Goal: Task Accomplishment & Management: Manage account settings

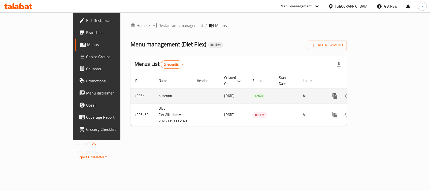
click at [374, 94] on icon "enhanced table" at bounding box center [371, 96] width 5 height 5
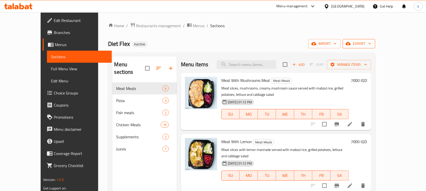
click at [371, 45] on span "export" at bounding box center [358, 44] width 24 height 6
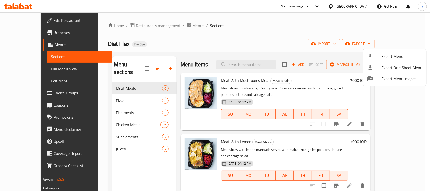
click at [334, 28] on div at bounding box center [215, 95] width 430 height 191
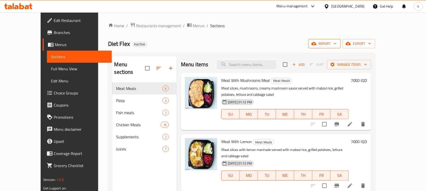
click at [336, 42] on span "import" at bounding box center [324, 44] width 24 height 6
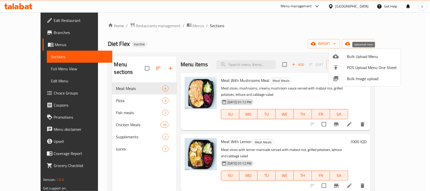
click at [351, 60] on span "Bulk Upload Menu" at bounding box center [372, 56] width 50 height 6
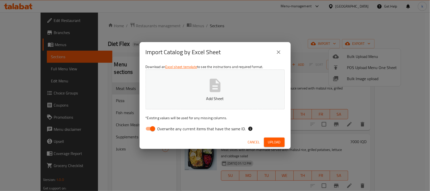
click at [151, 129] on input "Overwrite any current items that have the same ID." at bounding box center [152, 129] width 29 height 10
checkbox input "false"
click at [213, 70] on button "Add Sheet" at bounding box center [215, 90] width 139 height 40
click at [270, 142] on span "Upload" at bounding box center [274, 142] width 13 height 6
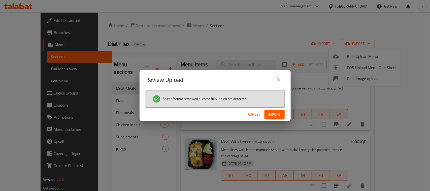
click at [273, 112] on span "Import" at bounding box center [275, 114] width 12 height 6
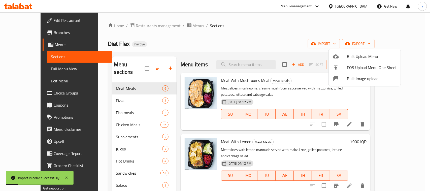
click at [232, 30] on div at bounding box center [215, 95] width 430 height 191
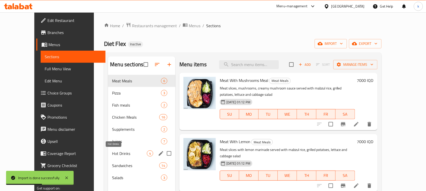
click at [112, 154] on span "Hot Drinks" at bounding box center [129, 154] width 35 height 6
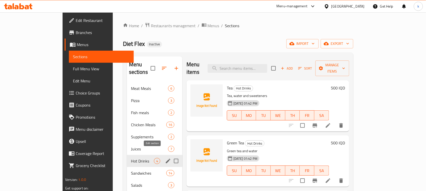
click at [165, 158] on icon "edit" at bounding box center [168, 161] width 6 height 6
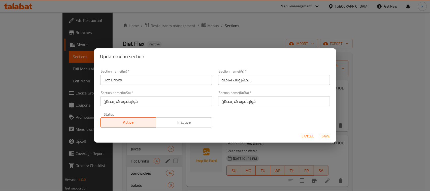
click at [305, 135] on span "Cancel" at bounding box center [308, 136] width 12 height 6
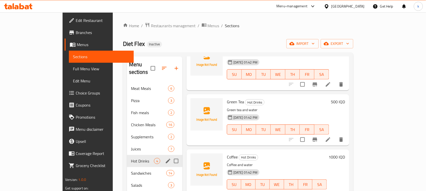
scroll to position [42, 0]
click at [300, 19] on div "Home / Restaurants management / Menus / Sections Diet Flex Inactive import expo…" at bounding box center [238, 136] width 250 height 249
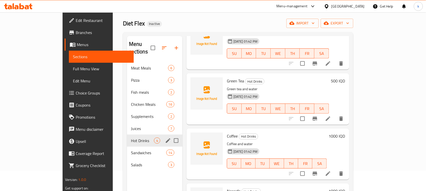
scroll to position [32, 0]
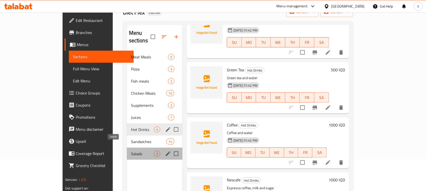
click at [131, 151] on span "Salads" at bounding box center [142, 154] width 23 height 6
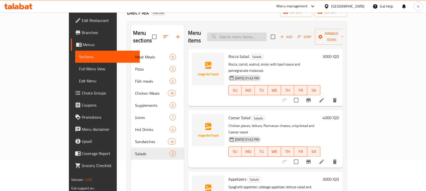
drag, startPoint x: 292, startPoint y: 23, endPoint x: 263, endPoint y: 36, distance: 30.8
click at [292, 23] on div "Menu sections Meat Meals 6 Pizza 3 Fish meals 2 Chicken Meals 16 Supplements 2 …" at bounding box center [237, 120] width 220 height 199
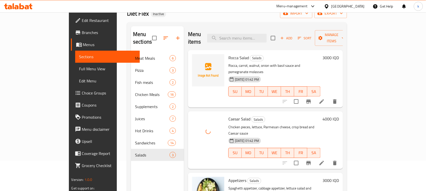
scroll to position [8, 0]
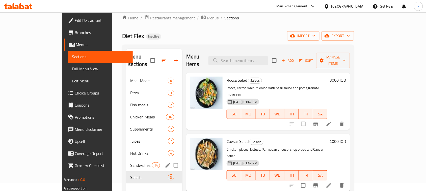
click at [130, 162] on span "Sandwiches" at bounding box center [140, 165] width 21 height 6
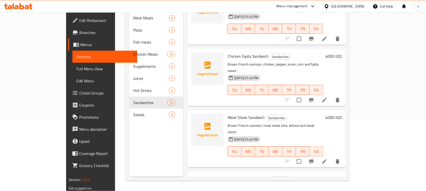
scroll to position [497, 0]
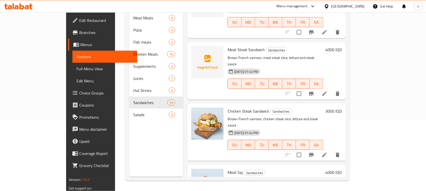
scroll to position [592, 0]
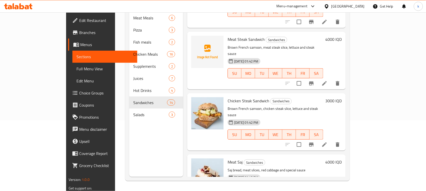
click at [227, 106] on p "Brown French samoon, chicken steak slice, lettuce and steak sauce" at bounding box center [275, 112] width 96 height 13
click at [237, 106] on p "Brown French samoon, chicken steak slice, lettuce and steak sauce" at bounding box center [275, 112] width 96 height 13
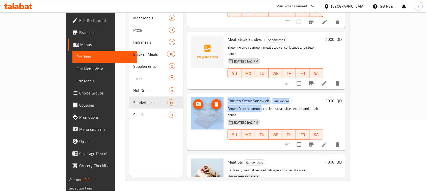
drag, startPoint x: 244, startPoint y: 31, endPoint x: 205, endPoint y: 31, distance: 38.6
click at [205, 95] on div "Chicken Steak Sandwich Sandwiches Brown French samoon, chicken steak slice, let…" at bounding box center [266, 121] width 154 height 53
click at [233, 106] on p "Brown French samoon, chicken steak slice, lettuce and steak sauce" at bounding box center [275, 112] width 96 height 13
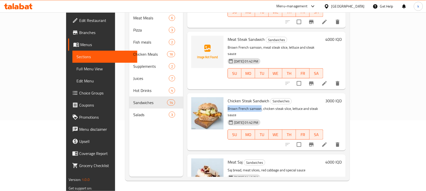
drag, startPoint x: 245, startPoint y: 32, endPoint x: 210, endPoint y: 32, distance: 34.8
click at [225, 95] on div "Chicken Steak Sandwich Sandwiches Brown French samoon, chicken steak slice, let…" at bounding box center [275, 121] width 100 height 53
copy p "Brown French samoon"
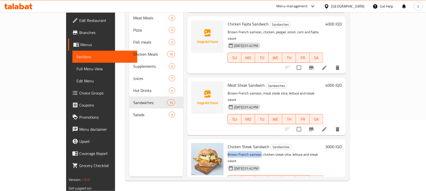
scroll to position [529, 0]
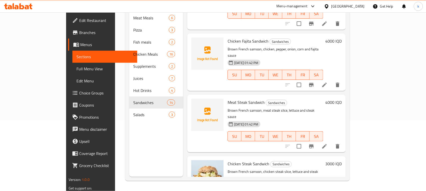
click at [227, 160] on span "Chicken Steak Sandwich" at bounding box center [248, 164] width 42 height 8
copy h6 "Chicken Steak Sandwich"
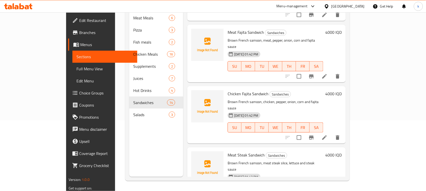
scroll to position [466, 0]
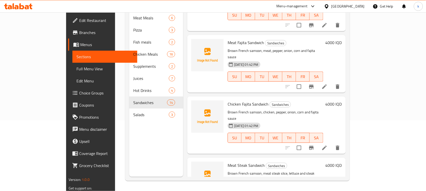
click at [227, 162] on span "Meat Steak Sandwich" at bounding box center [245, 166] width 37 height 8
copy h6 "Meat Steak Sandwich"
click at [321, 162] on h6 "Meat Steak Sandwich Sandwiches" at bounding box center [275, 165] width 96 height 7
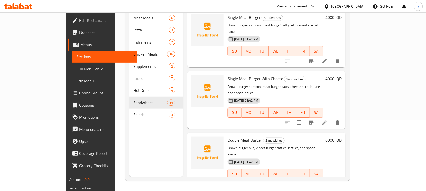
scroll to position [0, 0]
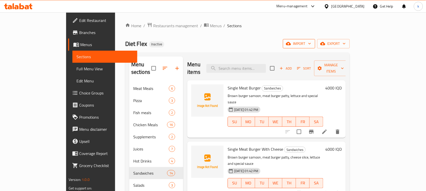
click at [311, 44] on span "import" at bounding box center [299, 44] width 24 height 6
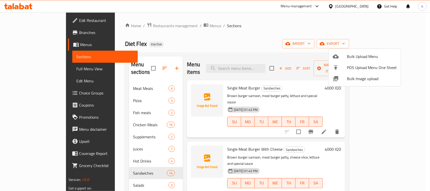
click at [399, 43] on div at bounding box center [215, 95] width 430 height 191
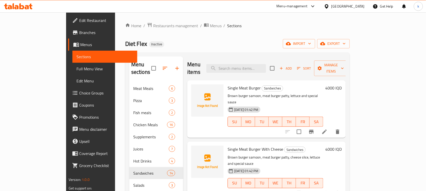
click at [345, 43] on span "export" at bounding box center [333, 44] width 24 height 6
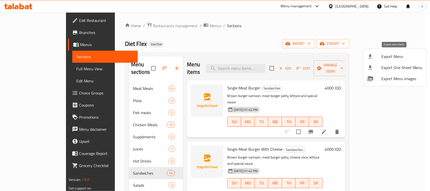
click at [388, 56] on span "Export Menu" at bounding box center [402, 56] width 41 height 6
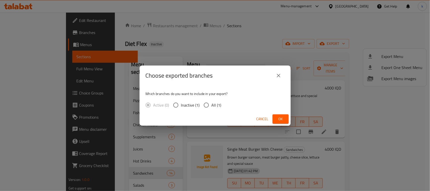
click at [204, 104] on input "All (1)" at bounding box center [206, 105] width 11 height 11
radio input "true"
click at [281, 119] on span "Ok" at bounding box center [281, 119] width 8 height 6
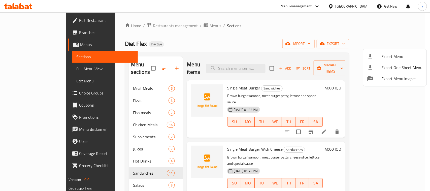
click at [283, 27] on div at bounding box center [215, 95] width 430 height 191
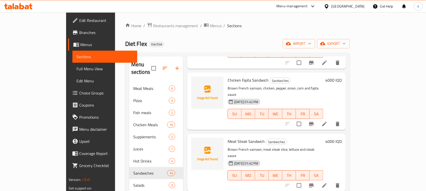
scroll to position [592, 0]
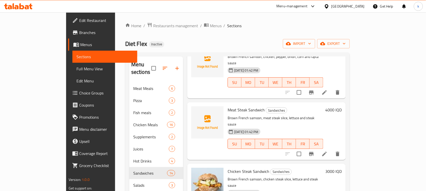
click at [80, 43] on span "Menus" at bounding box center [106, 45] width 53 height 6
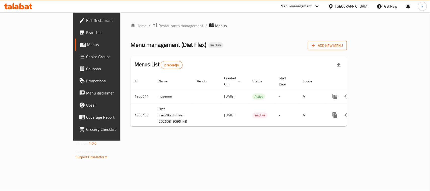
click at [343, 47] on span "Add New Menu" at bounding box center [327, 46] width 31 height 6
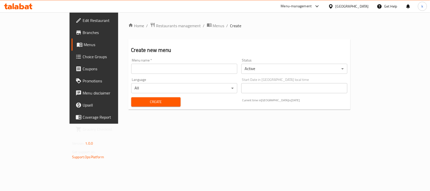
click at [131, 69] on input "text" at bounding box center [184, 69] width 106 height 10
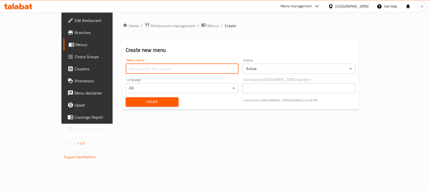
type input "Menu"
click at [130, 102] on span "Create" at bounding box center [152, 102] width 45 height 6
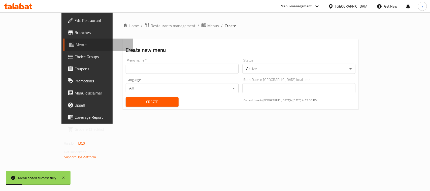
click at [76, 45] on span "Menus" at bounding box center [103, 45] width 54 height 6
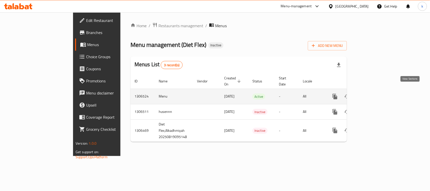
click at [375, 94] on icon "enhanced table" at bounding box center [372, 97] width 6 height 6
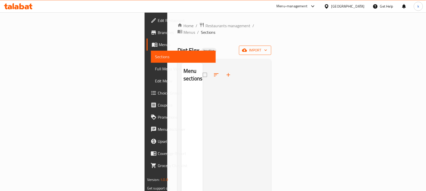
click at [267, 47] on span "import" at bounding box center [255, 50] width 24 height 6
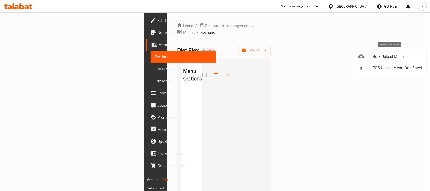
click at [384, 54] on span "Bulk Upload Menu" at bounding box center [398, 56] width 50 height 6
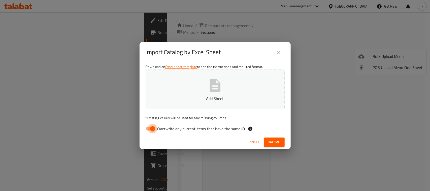
click at [149, 129] on input "Overwrite any current items that have the same ID." at bounding box center [152, 129] width 29 height 10
checkbox input "false"
click at [220, 87] on icon "button" at bounding box center [215, 85] width 11 height 13
click at [273, 142] on span "Upload" at bounding box center [274, 142] width 13 height 6
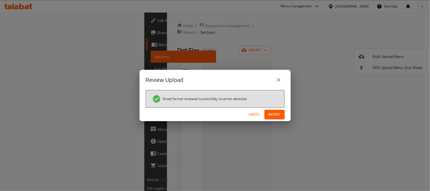
click at [273, 116] on span "Import" at bounding box center [275, 114] width 12 height 6
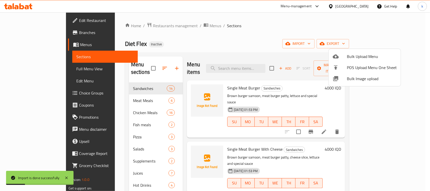
click at [219, 35] on div at bounding box center [215, 95] width 430 height 191
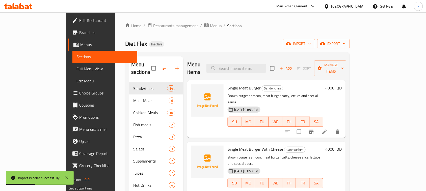
click at [80, 43] on span "Menus" at bounding box center [106, 45] width 53 height 6
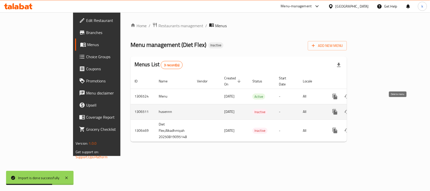
click at [361, 110] on icon "enhanced table" at bounding box center [360, 112] width 4 height 5
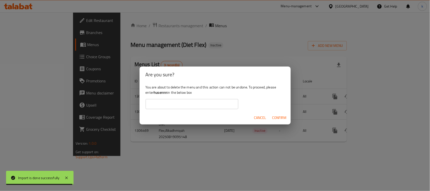
click at [160, 93] on b "husennn" at bounding box center [161, 92] width 14 height 7
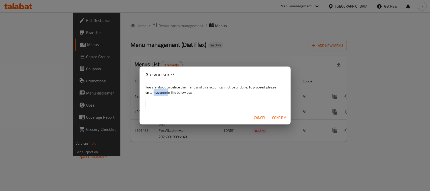
copy div "husennn"
click at [167, 104] on input "text" at bounding box center [192, 104] width 93 height 10
paste input "husennn"
type input "husennn"
click at [280, 115] on span "Confirm" at bounding box center [280, 118] width 14 height 6
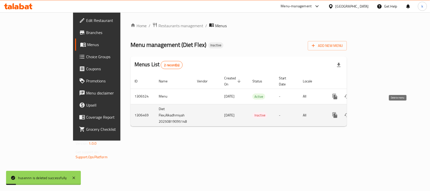
click at [361, 113] on icon "enhanced table" at bounding box center [360, 115] width 4 height 5
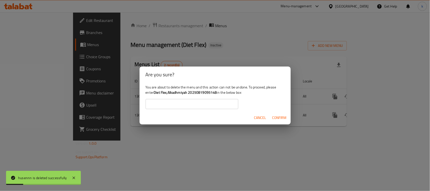
click at [189, 93] on b "Diet Flex,Alkadhmiyah 20250819095148" at bounding box center [185, 92] width 63 height 7
click at [168, 94] on b "Diet Flex,Alkadhmiyah 20250819095148" at bounding box center [185, 92] width 63 height 7
drag, startPoint x: 154, startPoint y: 94, endPoint x: 217, endPoint y: 92, distance: 63.3
click at [217, 92] on div "You are about to delete the menu and this action can not be undone. To proceed,…" at bounding box center [215, 97] width 151 height 28
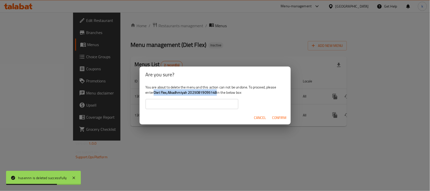
copy div "Diet Flex,Alkadhmiyah 20250819095148"
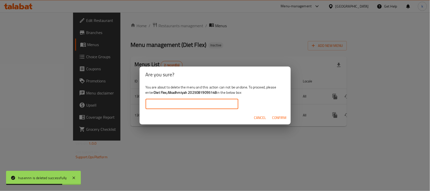
click at [175, 106] on input "text" at bounding box center [192, 104] width 93 height 10
paste input "Diet Flex,Alkadhmiyah 20250819095148"
click at [277, 116] on span "Confirm" at bounding box center [280, 118] width 14 height 6
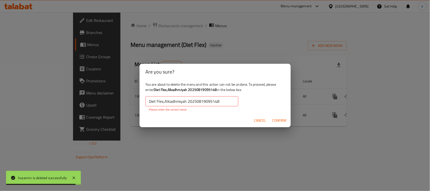
click at [226, 95] on div "You are about to delete the menu and this action can not be undone. To proceed,…" at bounding box center [215, 97] width 151 height 34
click at [229, 99] on input "Diet Flex,Alkadhmiyah 20250819095148" at bounding box center [192, 101] width 93 height 10
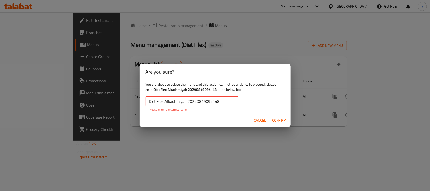
click at [151, 101] on input "Diet Flex,Alkadhmiyah 20250819095148" at bounding box center [192, 101] width 93 height 10
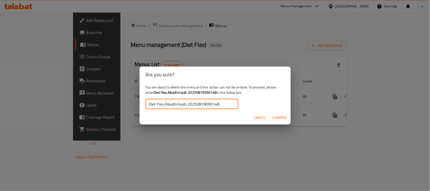
type input "Diet Flex,Alkadhmiyah 20250819095148"
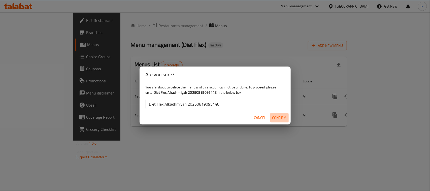
click at [280, 115] on span "Confirm" at bounding box center [280, 118] width 14 height 6
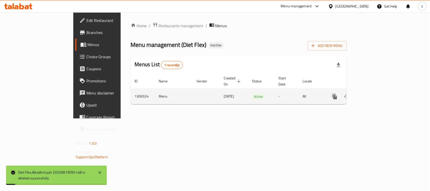
click at [377, 91] on link "enhanced table" at bounding box center [371, 97] width 12 height 12
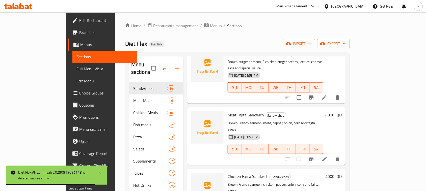
scroll to position [434, 0]
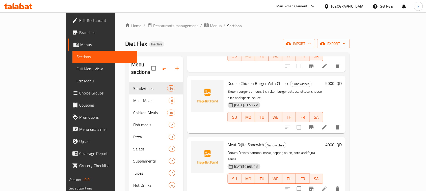
copy h6 "Chicken Fajita Sandwich"
click at [224, 37] on div "Home / Restaurants management / Menus / Sections Diet Flex Inactive import expo…" at bounding box center [237, 136] width 224 height 229
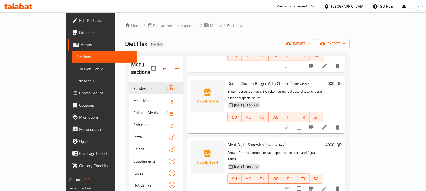
drag, startPoint x: 232, startPoint y: 10, endPoint x: 256, endPoint y: 51, distance: 48.0
click at [232, 10] on div "Menu-management [GEOGRAPHIC_DATA] Get Help k" at bounding box center [213, 6] width 426 height 12
click at [230, 141] on span "Meat Fajita Sandwich" at bounding box center [245, 145] width 36 height 8
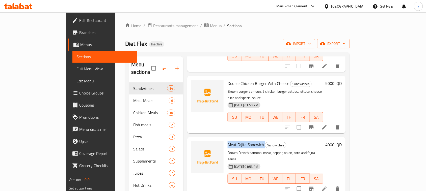
copy h6 "Meat Fajita Sandwich"
drag, startPoint x: 201, startPoint y: 33, endPoint x: 232, endPoint y: 83, distance: 58.9
click at [201, 33] on div "Home / Restaurants management / Menus / Sections Diet Flex Inactive import expo…" at bounding box center [237, 136] width 224 height 229
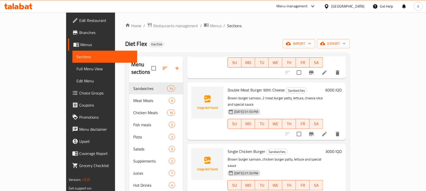
scroll to position [245, 0]
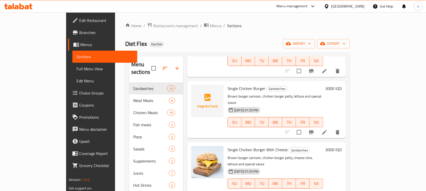
click at [268, 144] on div "Single Chicken Burger With Cheese Sandwiches Brown burger samoon, chicken burge…" at bounding box center [275, 170] width 100 height 53
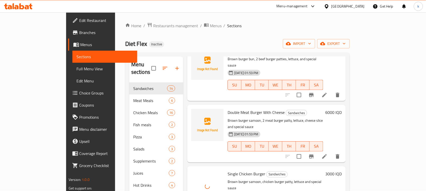
scroll to position [119, 0]
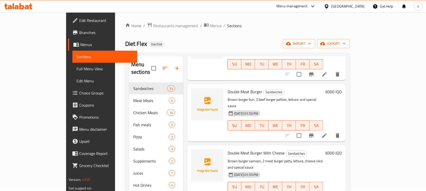
click at [318, 150] on h6 "Double Meat Burger With Cheese Sandwiches" at bounding box center [275, 153] width 96 height 7
click at [212, 49] on div "Home / Restaurants management / Menus / Sections Diet Flex Inactive import expo…" at bounding box center [237, 136] width 224 height 229
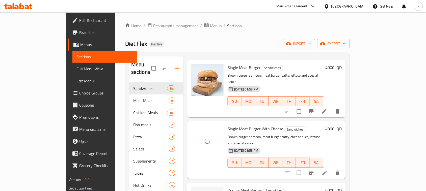
scroll to position [63, 0]
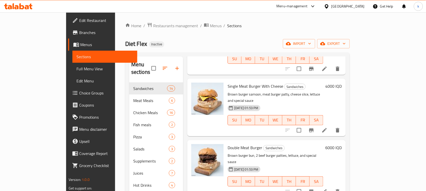
click at [325, 164] on div "[DATE] 01:53 PM SU MO TU WE TH FR SA" at bounding box center [275, 177] width 100 height 27
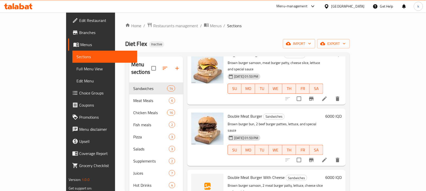
click at [326, 158] on icon at bounding box center [324, 160] width 5 height 5
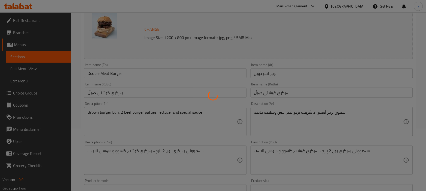
scroll to position [63, 0]
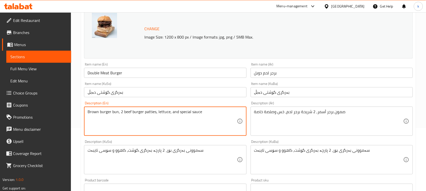
click at [126, 112] on textarea "Brown burger bun, 2 beef burger patties, lettuce, and special sauce" at bounding box center [161, 121] width 149 height 24
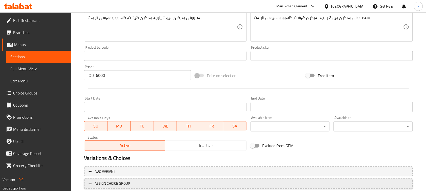
scroll to position [230, 0]
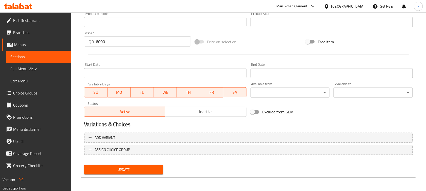
type textarea "Brown burger bun, 2 meat burger patties, lettuce, and special sauce"
click at [145, 167] on span "Update" at bounding box center [123, 170] width 71 height 6
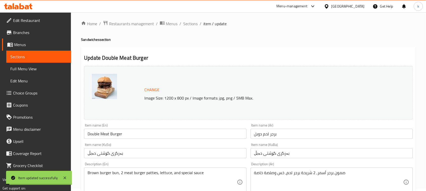
scroll to position [0, 0]
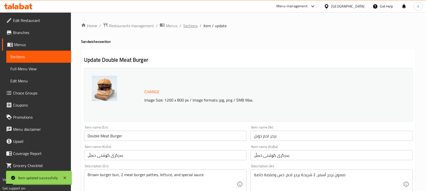
click at [186, 24] on span "Sections" at bounding box center [190, 26] width 14 height 6
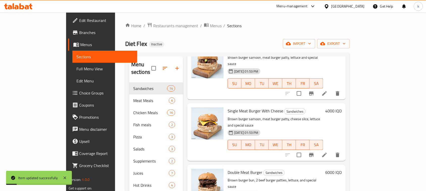
scroll to position [95, 0]
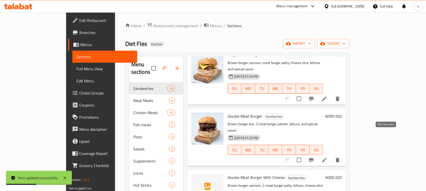
click at [327, 157] on icon at bounding box center [324, 160] width 6 height 6
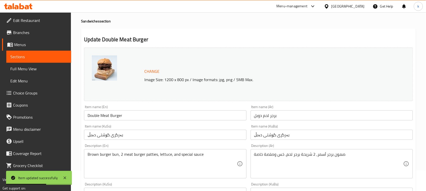
scroll to position [32, 0]
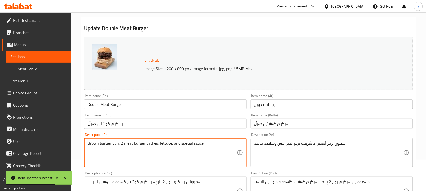
click at [115, 142] on textarea "Brown burger bun, 2 meat burger patties, lettuce, and special sauce" at bounding box center [161, 153] width 149 height 24
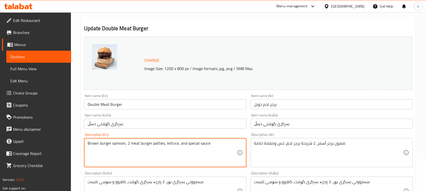
click at [179, 146] on textarea "Brown burger samoon, 2 meat burger patties, lettuce, and special sauce" at bounding box center [161, 153] width 149 height 24
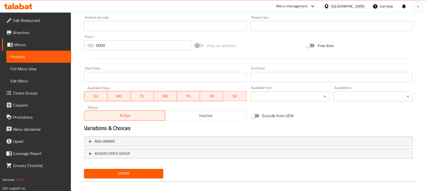
scroll to position [230, 0]
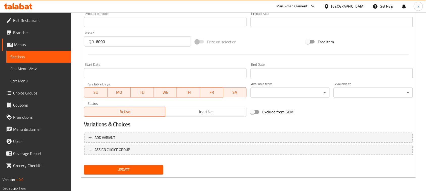
type textarea "Brown burger samoon, 2 meat burger patties, lettuce and special sauce"
click at [133, 168] on span "Update" at bounding box center [123, 170] width 71 height 6
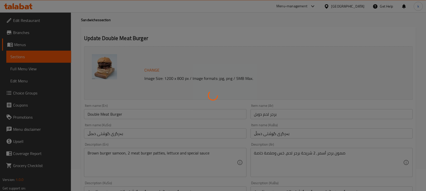
scroll to position [0, 0]
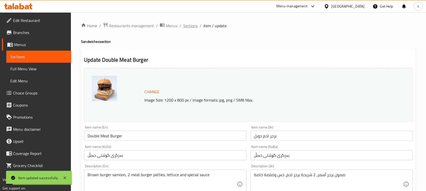
click at [187, 27] on span "Sections" at bounding box center [190, 26] width 14 height 6
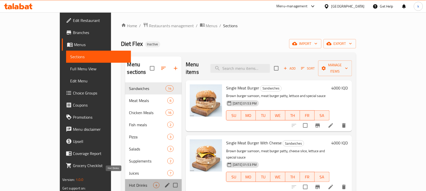
click at [129, 182] on span "Hot Drinks" at bounding box center [141, 185] width 24 height 6
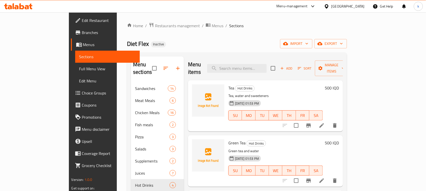
click at [79, 71] on span "Full Menu View" at bounding box center [107, 69] width 57 height 6
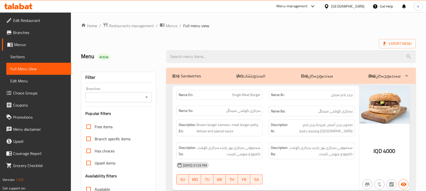
click at [147, 96] on icon "Open" at bounding box center [146, 97] width 6 height 6
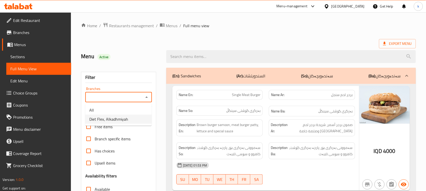
click at [96, 120] on span "Diet Flex, Alkadhmiyah" at bounding box center [108, 119] width 39 height 6
type input "Diet Flex, Alkadhmiyah"
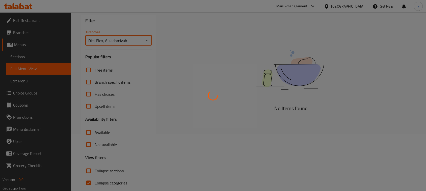
scroll to position [63, 0]
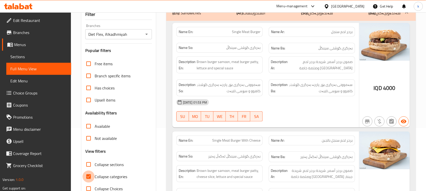
click at [88, 175] on input "Collapse categories" at bounding box center [88, 177] width 12 height 12
checkbox input "false"
click at [90, 161] on input "Collapse sections" at bounding box center [88, 165] width 12 height 12
checkbox input "true"
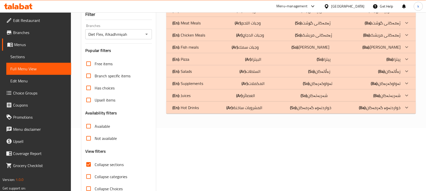
click at [187, 14] on p "(En): Hot Drinks" at bounding box center [186, 11] width 28 height 6
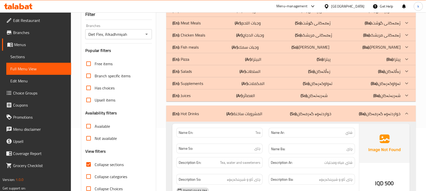
click at [190, 14] on p "(En): Salads" at bounding box center [186, 11] width 28 height 6
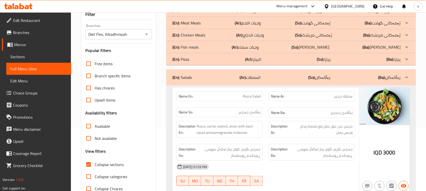
scroll to position [0, 0]
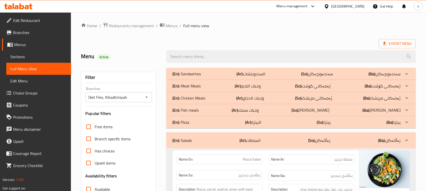
click at [201, 73] on div "(En): Sandwiches (Ar): السندويتشات (So): سەندەویچەکان (Ba): سەندەویچەکان" at bounding box center [286, 74] width 228 height 6
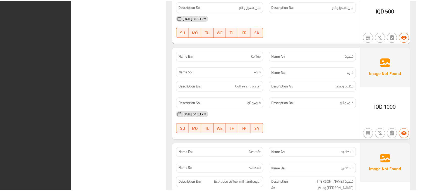
scroll to position [2305, 0]
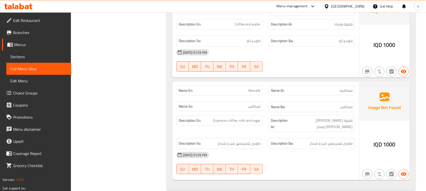
click at [28, 6] on icon at bounding box center [27, 7] width 4 height 4
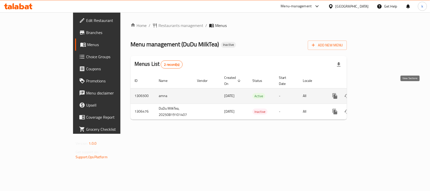
click at [375, 93] on icon "enhanced table" at bounding box center [372, 96] width 6 height 6
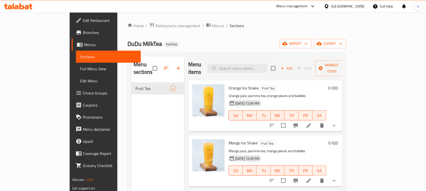
click at [340, 120] on button "show more" at bounding box center [334, 126] width 12 height 12
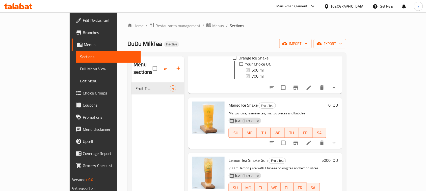
scroll to position [84, 0]
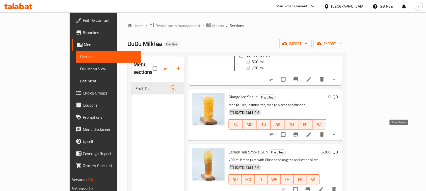
click at [337, 132] on icon "show more" at bounding box center [334, 135] width 6 height 6
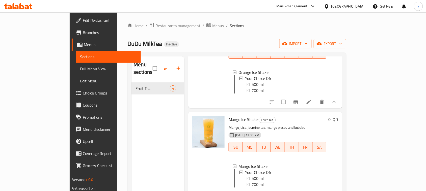
scroll to position [63, 0]
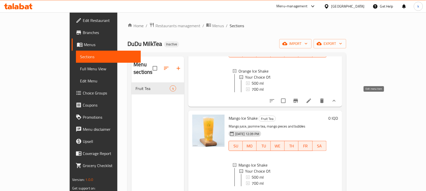
click at [312, 98] on icon at bounding box center [309, 101] width 6 height 6
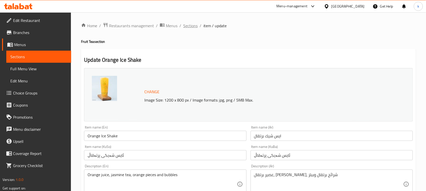
click at [189, 29] on span "Sections" at bounding box center [190, 26] width 14 height 6
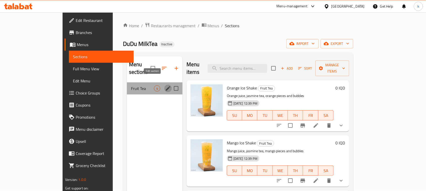
click at [166, 86] on icon "edit" at bounding box center [168, 88] width 5 height 5
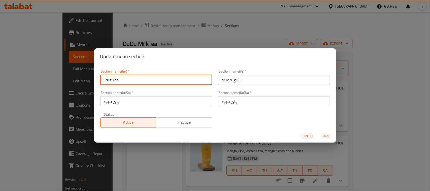
drag, startPoint x: 133, startPoint y: 82, endPoint x: 90, endPoint y: 82, distance: 42.6
click at [90, 82] on div "Update menu section Section name(En)   * Fruit Tea Section name(En) * Section n…" at bounding box center [215, 95] width 430 height 191
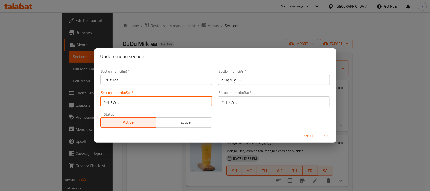
drag, startPoint x: 121, startPoint y: 101, endPoint x: 99, endPoint y: 105, distance: 23.1
click at [99, 105] on div "Section name(KuSo)   * چای میوە Section name(KuSo) *" at bounding box center [156, 98] width 118 height 21
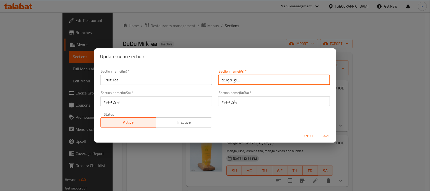
drag, startPoint x: 244, startPoint y: 79, endPoint x: 203, endPoint y: 81, distance: 41.1
click at [203, 81] on div "Section name(En)   * Fruit Tea Section name(En) * Section name(Ar)   * شاي فواك…" at bounding box center [215, 99] width 236 height 64
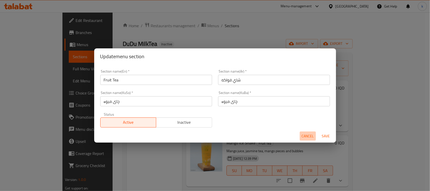
click at [305, 136] on span "Cancel" at bounding box center [308, 136] width 12 height 6
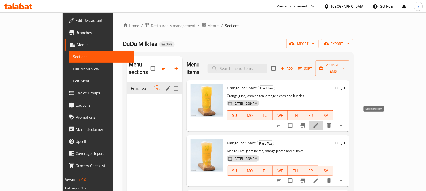
click at [319, 123] on icon at bounding box center [316, 126] width 6 height 6
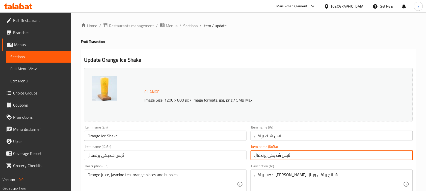
drag, startPoint x: 267, startPoint y: 156, endPoint x: 301, endPoint y: 157, distance: 34.0
click at [301, 157] on input "ئايس شەيكى پرتەقاڵ" at bounding box center [331, 155] width 162 height 10
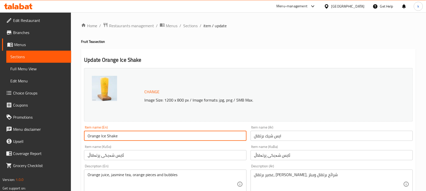
drag, startPoint x: 100, startPoint y: 135, endPoint x: 137, endPoint y: 136, distance: 36.6
click at [137, 136] on input "Orange Ice Shake" at bounding box center [165, 136] width 162 height 10
click at [194, 25] on span "Sections" at bounding box center [190, 26] width 14 height 6
